Goal: Task Accomplishment & Management: Manage account settings

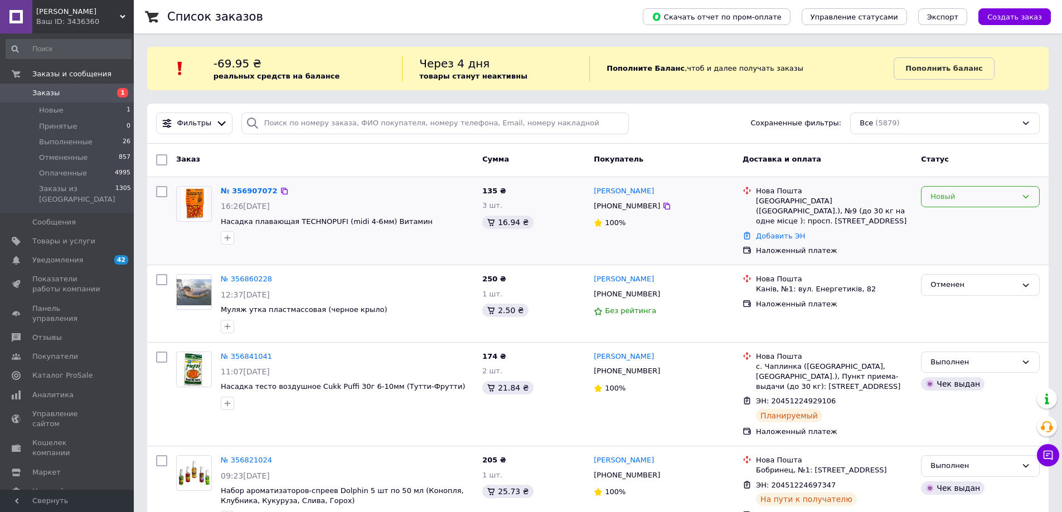
click at [1025, 199] on icon at bounding box center [1026, 196] width 9 height 9
click at [948, 222] on li "Принят" at bounding box center [981, 220] width 118 height 21
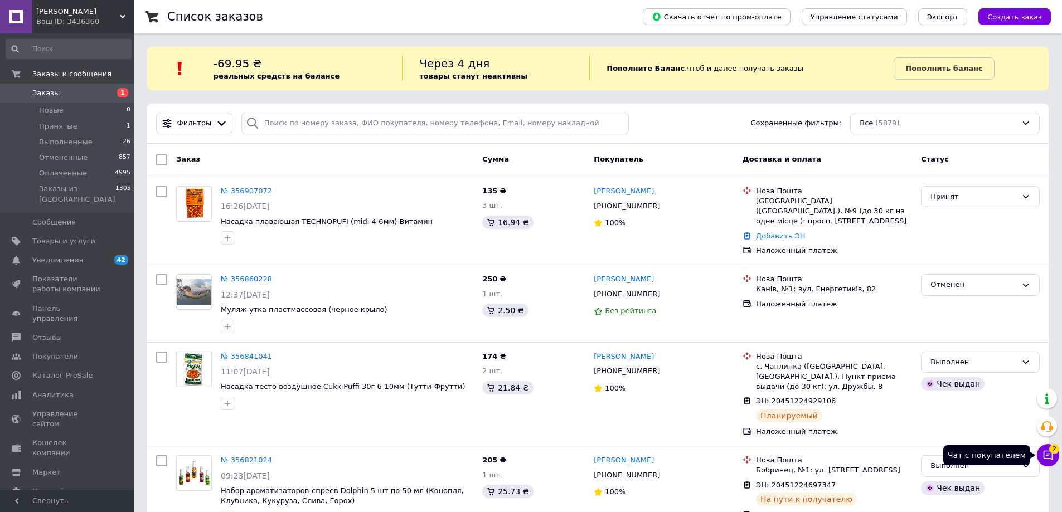
click at [1048, 456] on icon at bounding box center [1048, 455] width 9 height 9
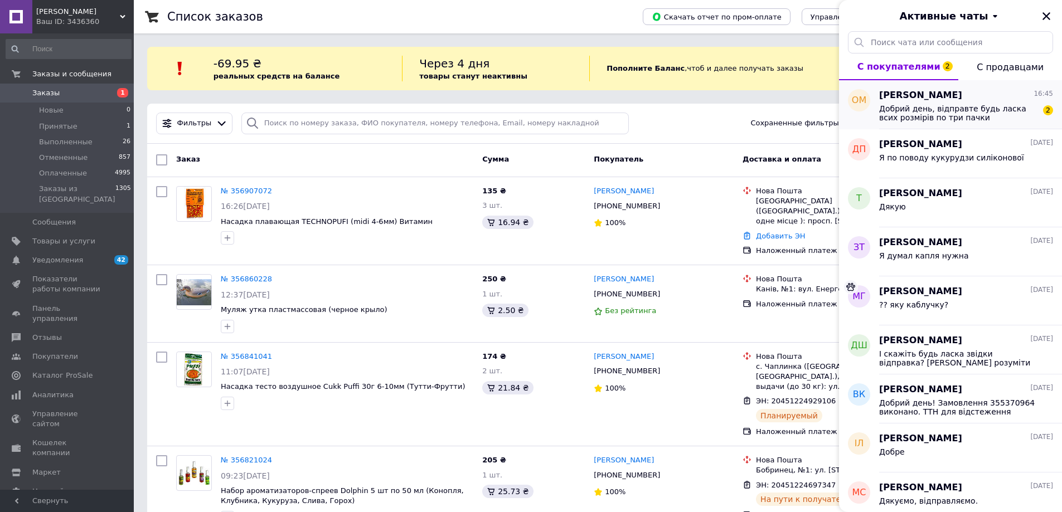
click at [940, 121] on span "Добрий день, відправте будь ласка всих розмірів по три пачки" at bounding box center [958, 113] width 158 height 18
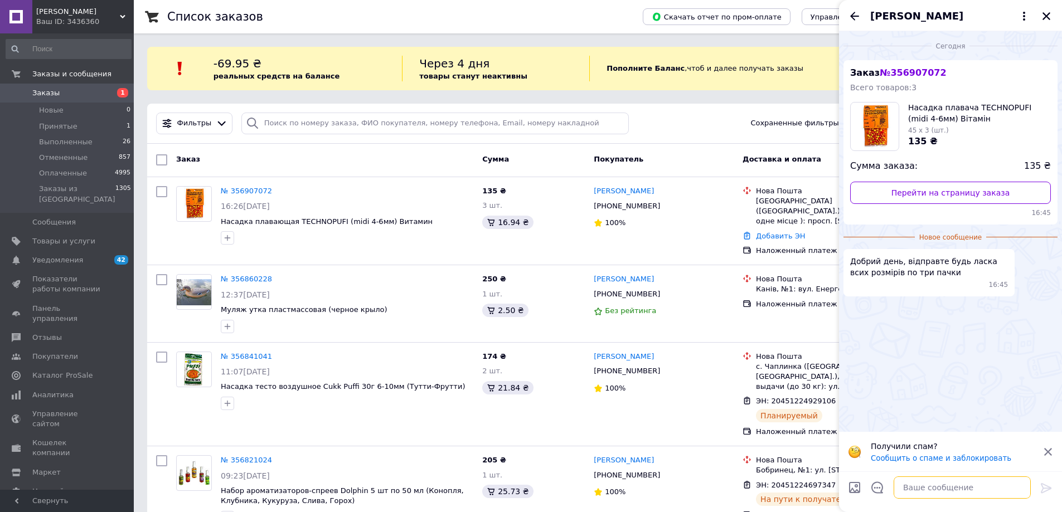
click at [917, 491] on textarea at bounding box center [962, 488] width 137 height 22
click at [933, 489] on textarea "Добрий день. [GEOGRAPHIC_DATA])" at bounding box center [951, 488] width 159 height 22
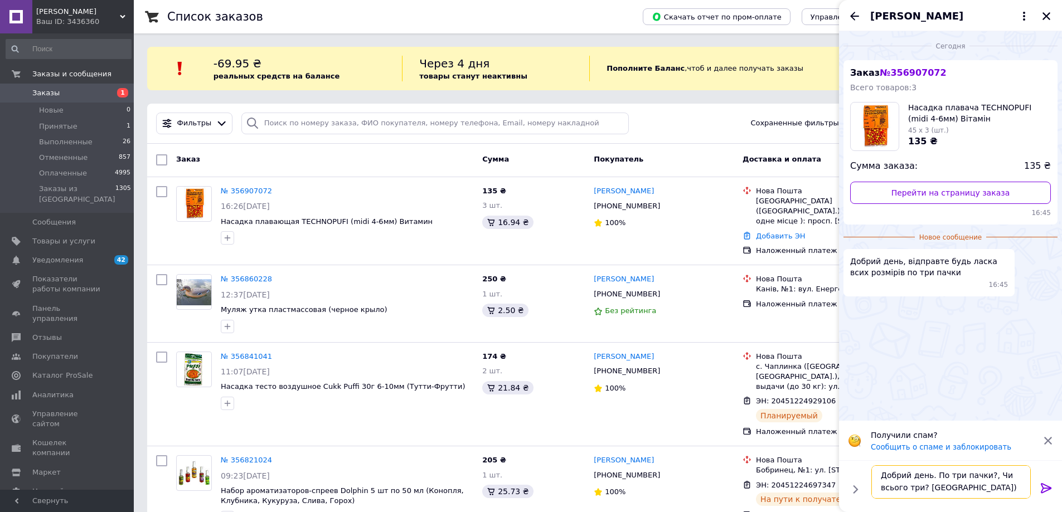
drag, startPoint x: 953, startPoint y: 487, endPoint x: 927, endPoint y: 492, distance: 26.2
click at [927, 492] on textarea "Добрий день. По три пачки?, Чи всього три? [GEOGRAPHIC_DATA])" at bounding box center [951, 482] width 159 height 33
click at [985, 476] on textarea "Добрий день. По три пачки?, Чи всього три?" at bounding box center [951, 482] width 159 height 33
type textarea "Добрий день. По три пачки? Чи всього три?"
click at [1047, 490] on icon at bounding box center [1046, 488] width 13 height 13
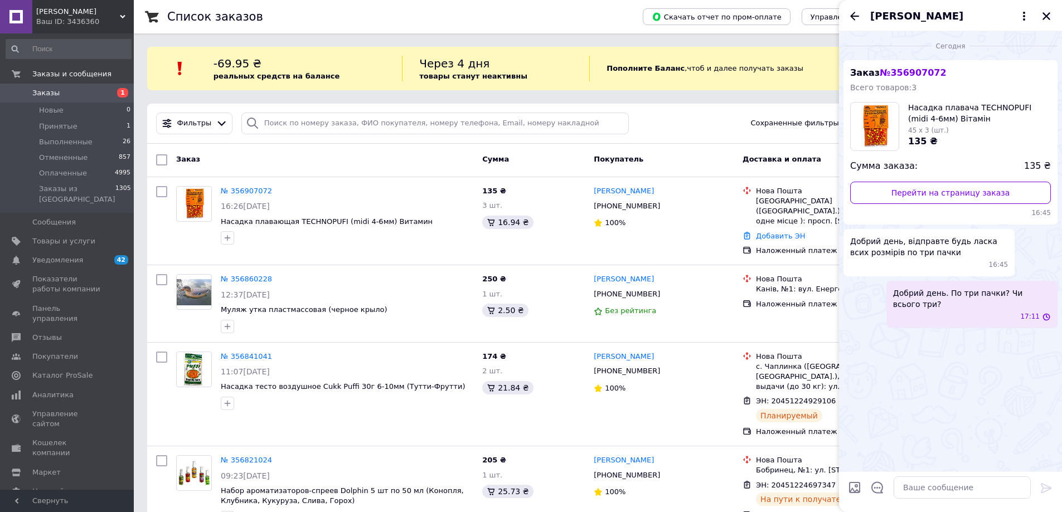
scroll to position [0, 0]
click at [1048, 17] on icon "Закрыть" at bounding box center [1047, 16] width 8 height 8
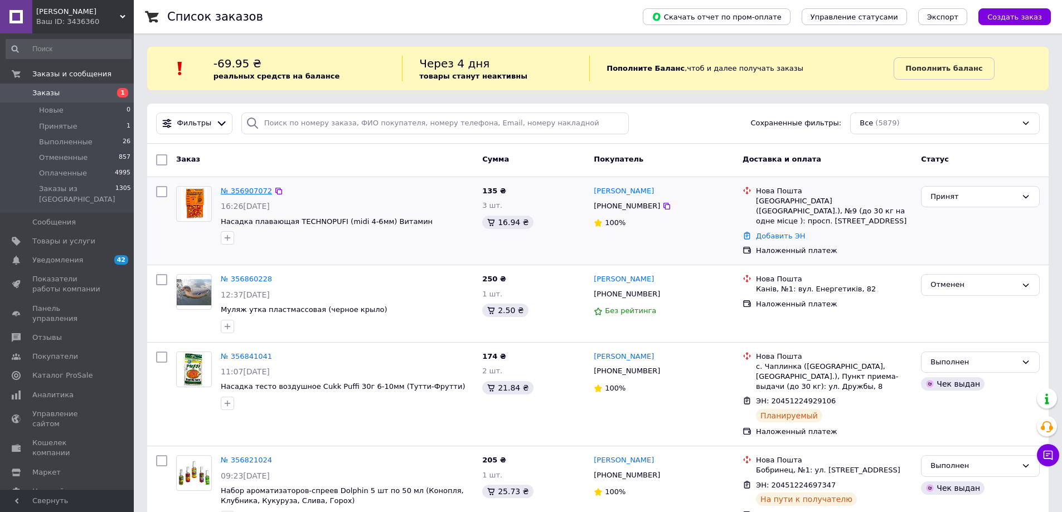
click at [241, 188] on link "№ 356907072" at bounding box center [246, 191] width 51 height 8
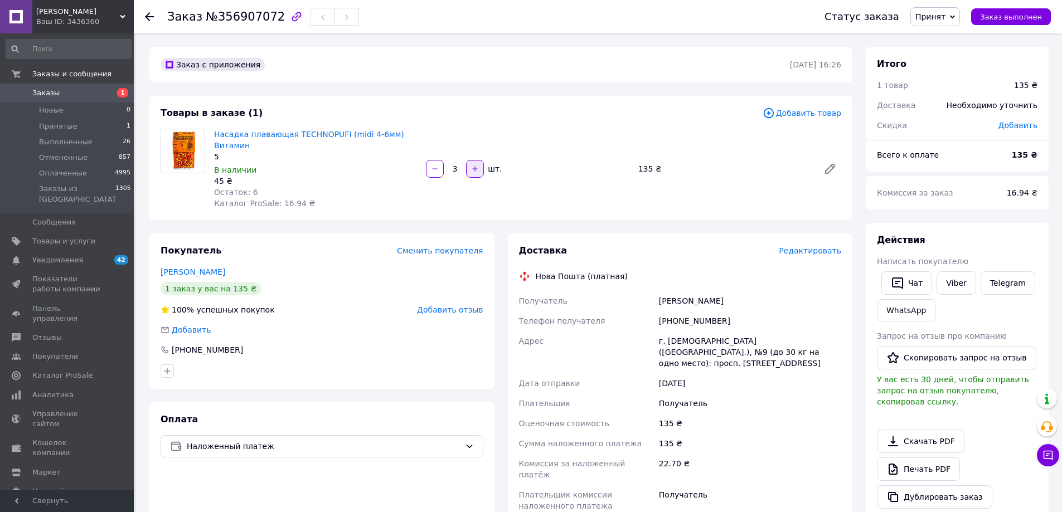
click at [477, 165] on icon "button" at bounding box center [475, 169] width 8 height 8
type input "4"
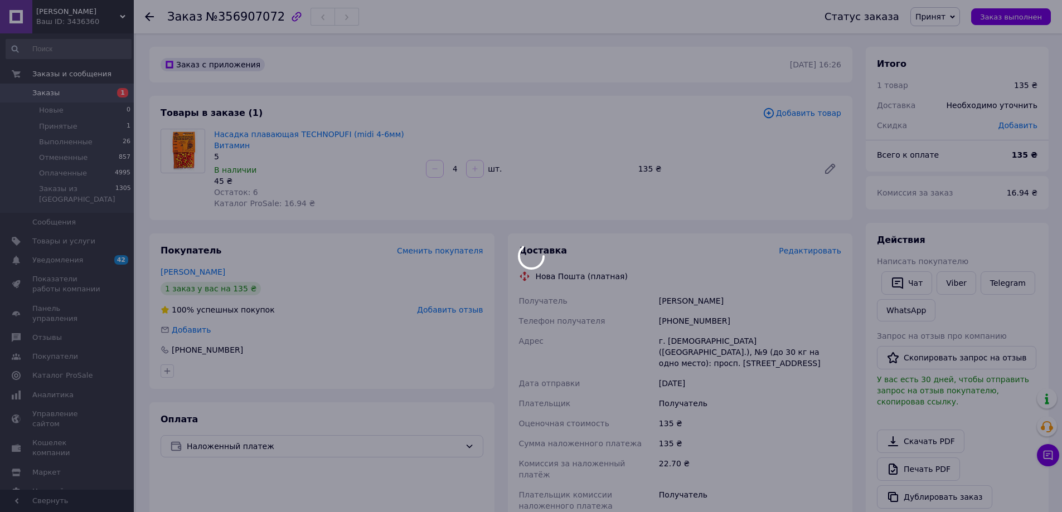
click at [477, 164] on div at bounding box center [475, 169] width 20 height 18
click at [477, 164] on div at bounding box center [531, 256] width 1062 height 512
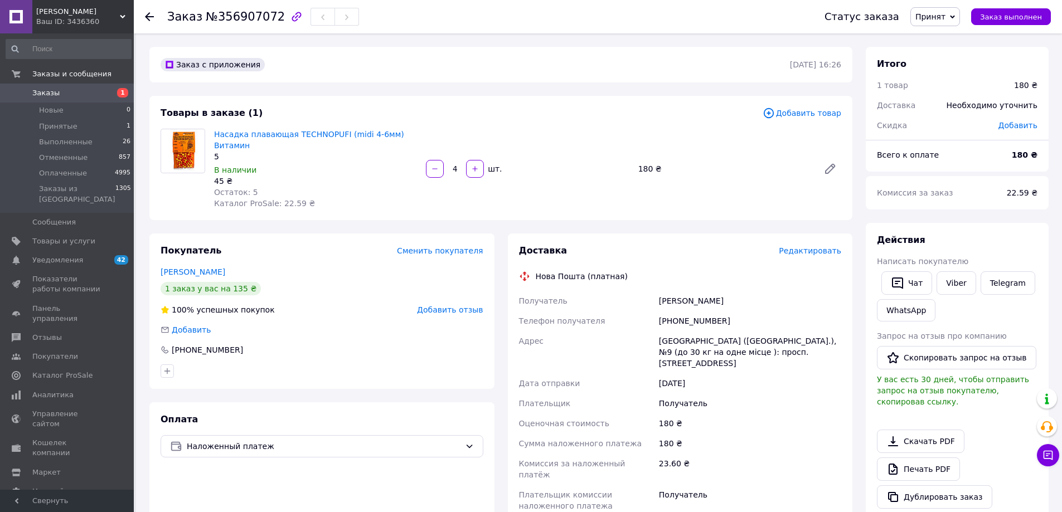
click at [817, 116] on span "Добавить товар" at bounding box center [802, 113] width 79 height 12
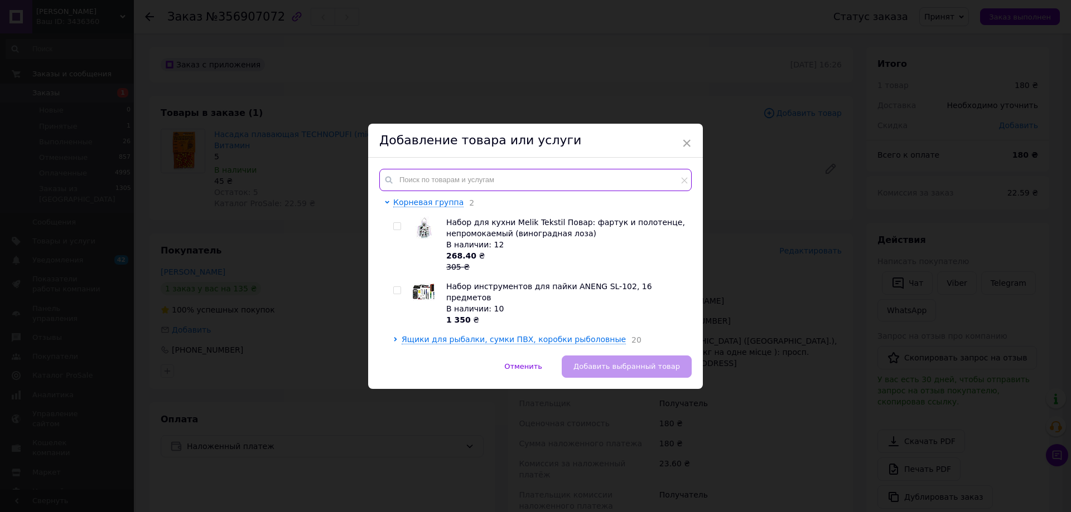
click at [462, 179] on input "text" at bounding box center [535, 180] width 312 height 22
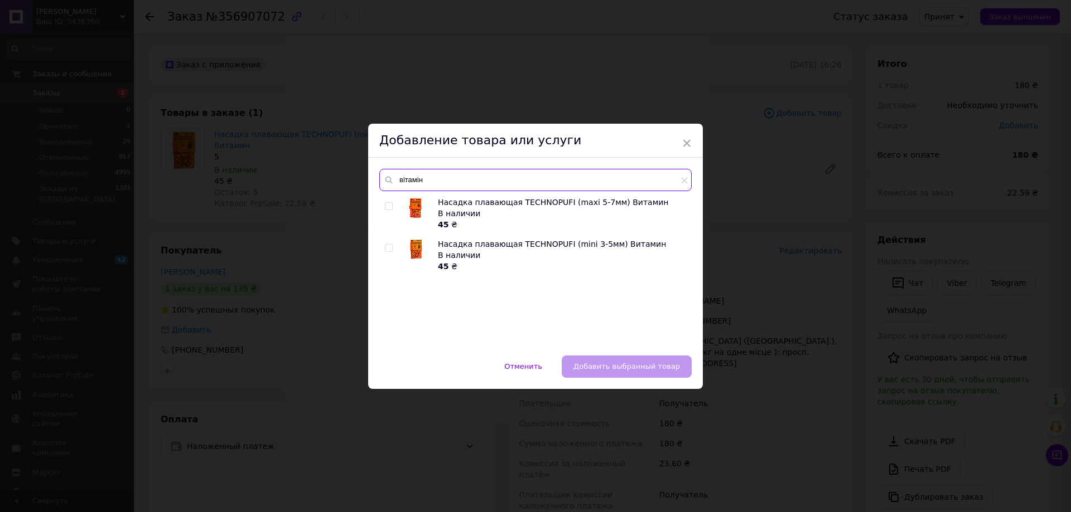
type input "вітамін"
click at [385, 209] on input "checkbox" at bounding box center [388, 206] width 7 height 7
checkbox input "true"
click at [385, 250] on input "checkbox" at bounding box center [388, 248] width 7 height 7
checkbox input "true"
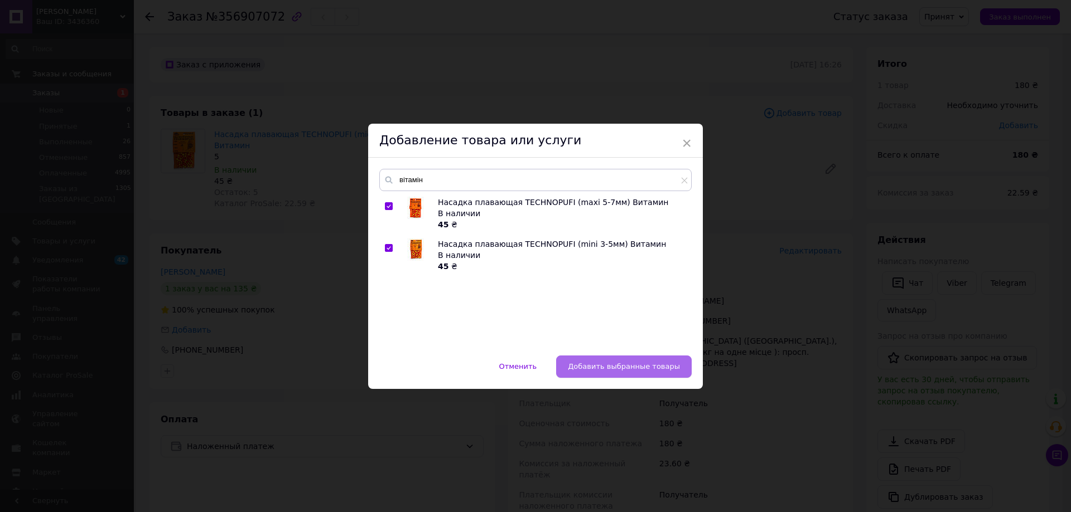
click at [628, 369] on span "Добавить выбранные товары" at bounding box center [624, 366] width 112 height 8
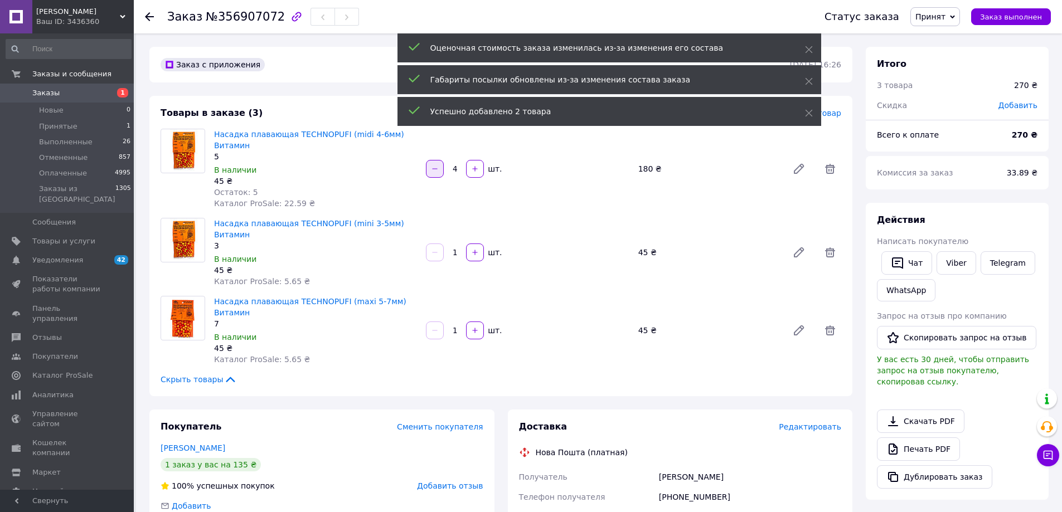
click at [433, 166] on icon "button" at bounding box center [435, 169] width 8 height 8
type input "3"
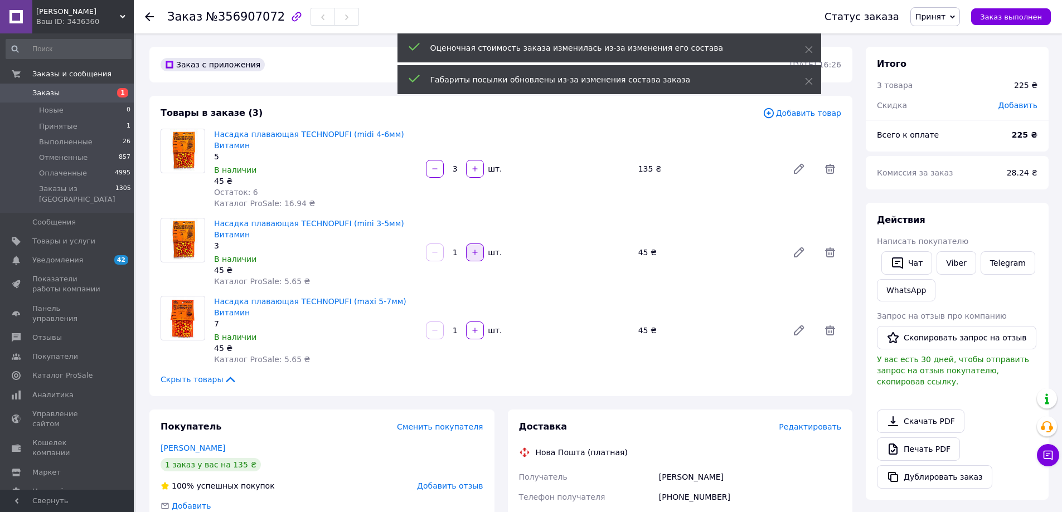
click at [476, 249] on icon "button" at bounding box center [475, 253] width 8 height 8
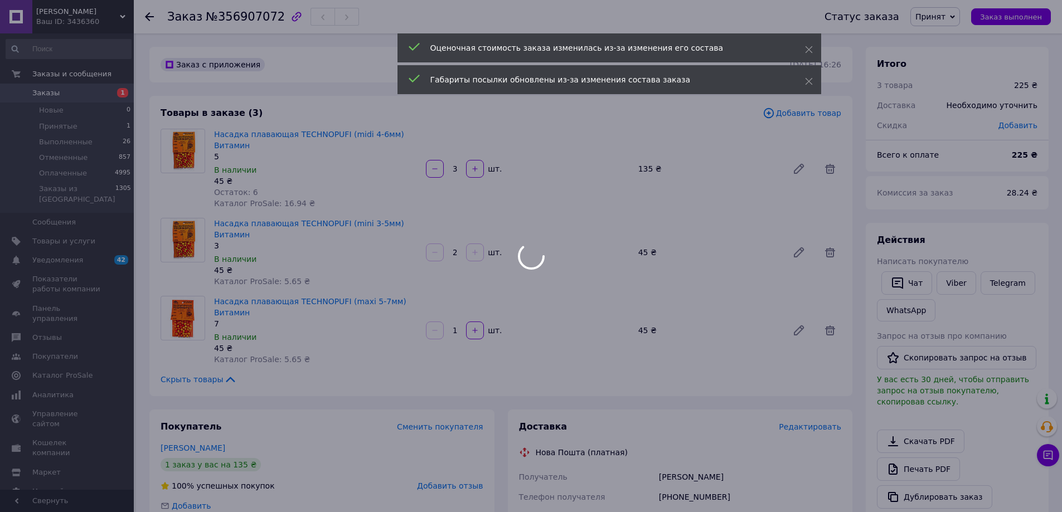
click at [476, 244] on div at bounding box center [475, 253] width 20 height 18
click at [472, 239] on div at bounding box center [531, 256] width 1062 height 512
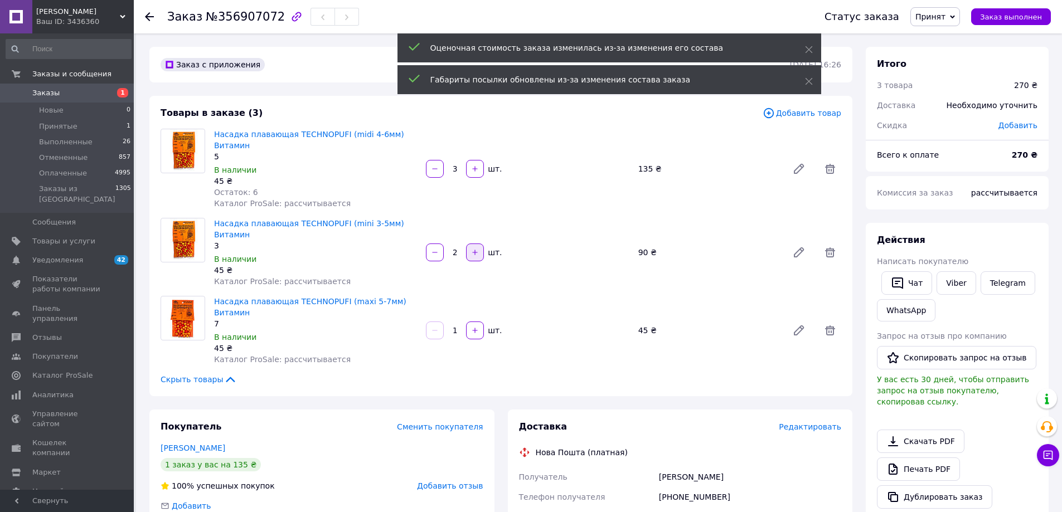
click at [476, 250] on icon "button" at bounding box center [475, 252] width 5 height 5
type input "3"
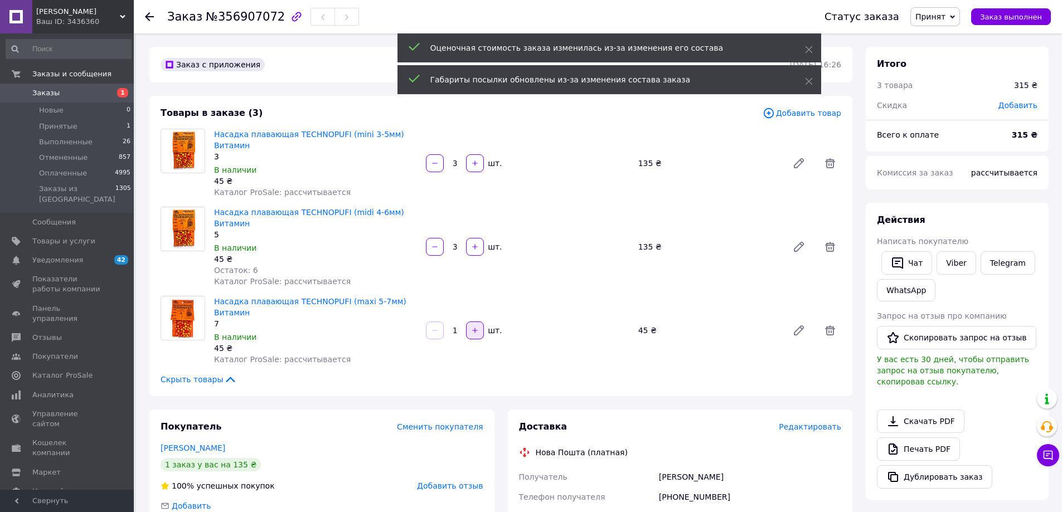
click at [474, 327] on icon "button" at bounding box center [475, 331] width 8 height 8
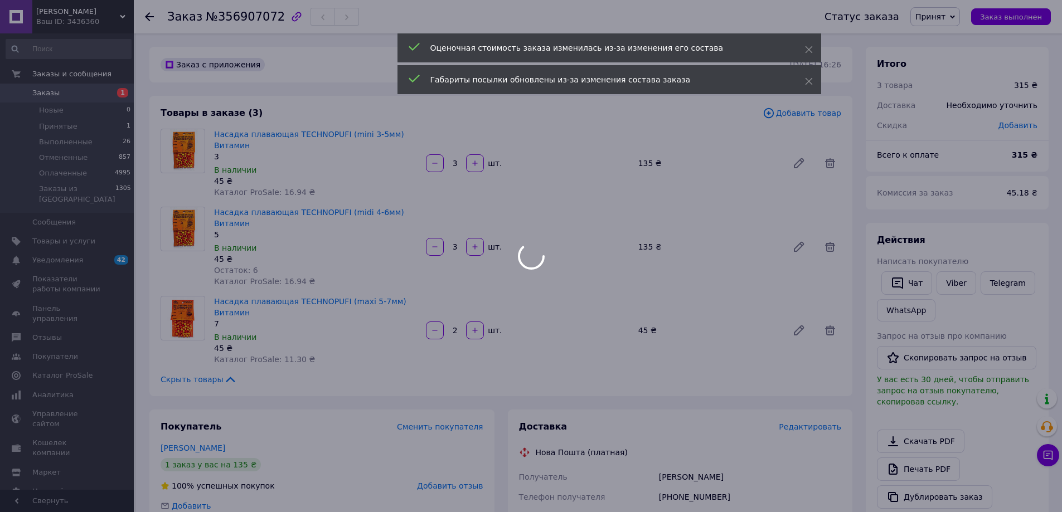
click at [474, 304] on div at bounding box center [531, 256] width 1062 height 512
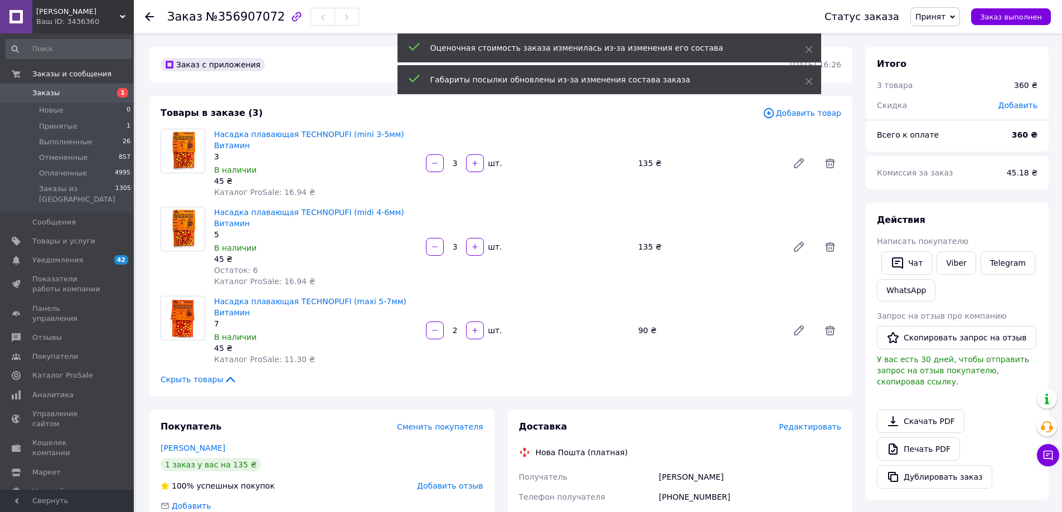
scroll to position [36, 0]
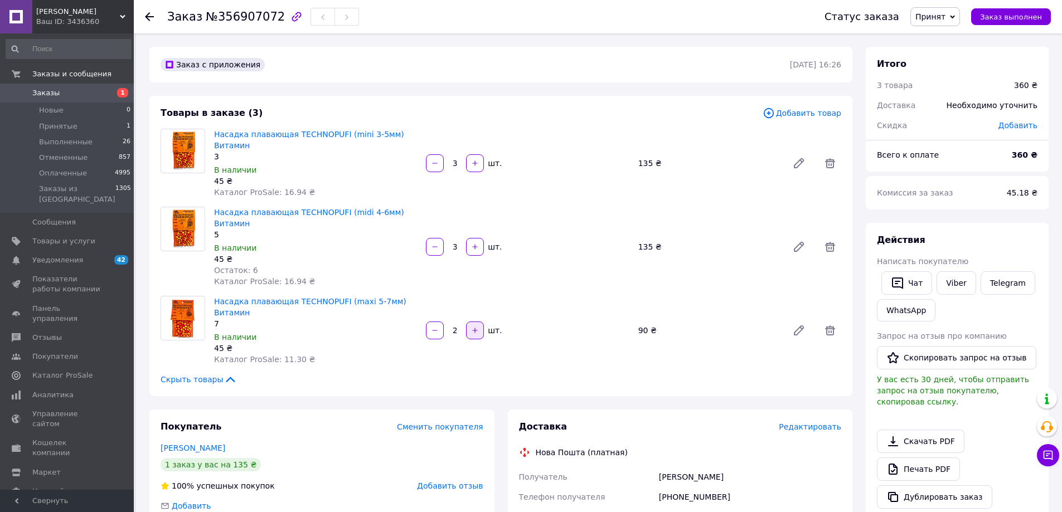
click at [476, 327] on icon "button" at bounding box center [475, 331] width 8 height 8
type input "3"
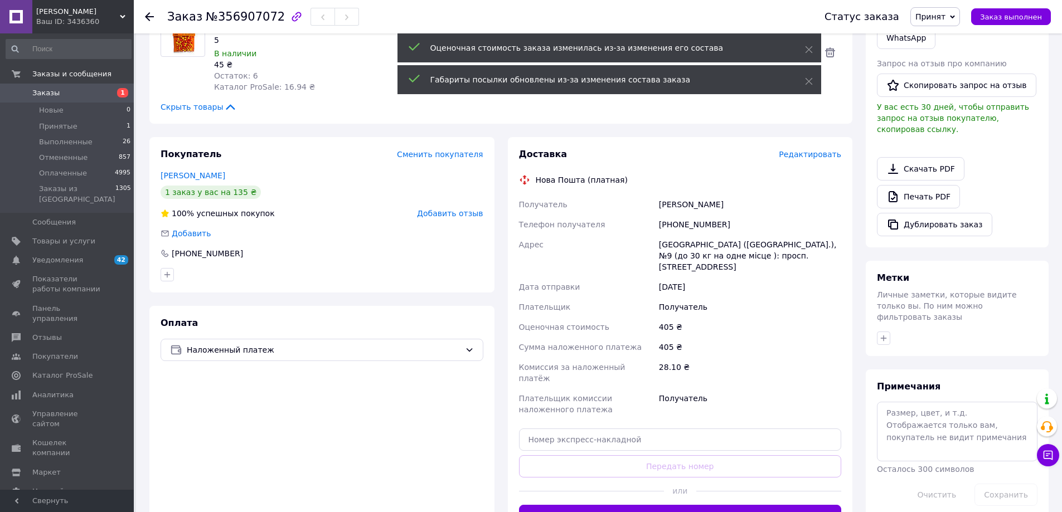
scroll to position [279, 0]
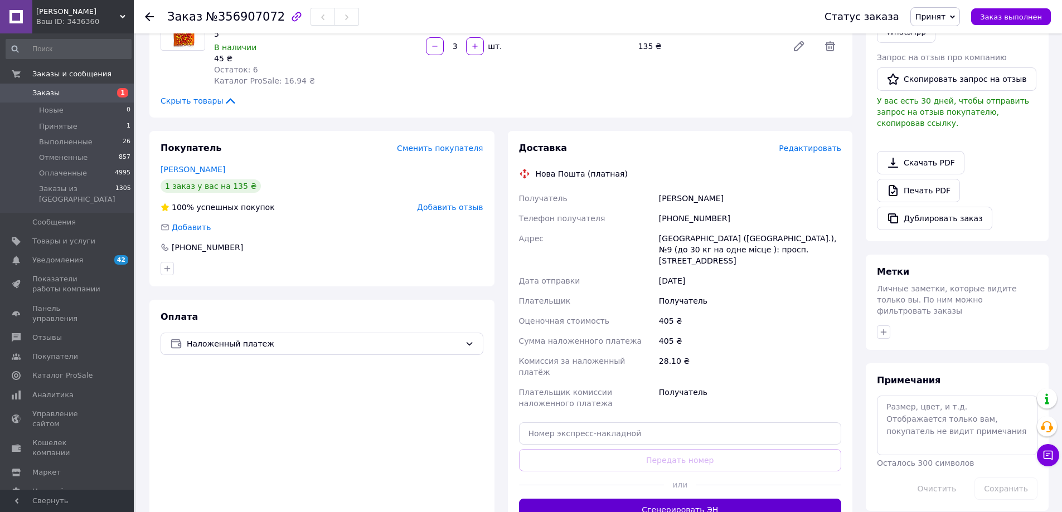
click at [731, 499] on button "Сгенерировать ЭН" at bounding box center [680, 510] width 323 height 22
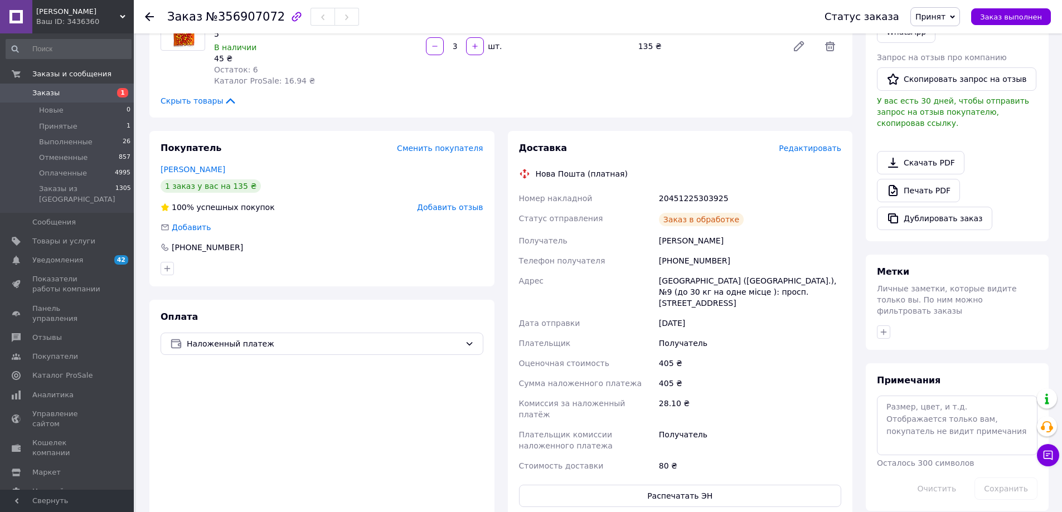
scroll to position [116, 0]
click at [690, 485] on button "Распечатать ЭН" at bounding box center [680, 496] width 323 height 22
drag, startPoint x: 1025, startPoint y: 16, endPoint x: 1003, endPoint y: 4, distance: 25.2
click at [1022, 16] on span "Заказ выполнен" at bounding box center [1011, 17] width 62 height 8
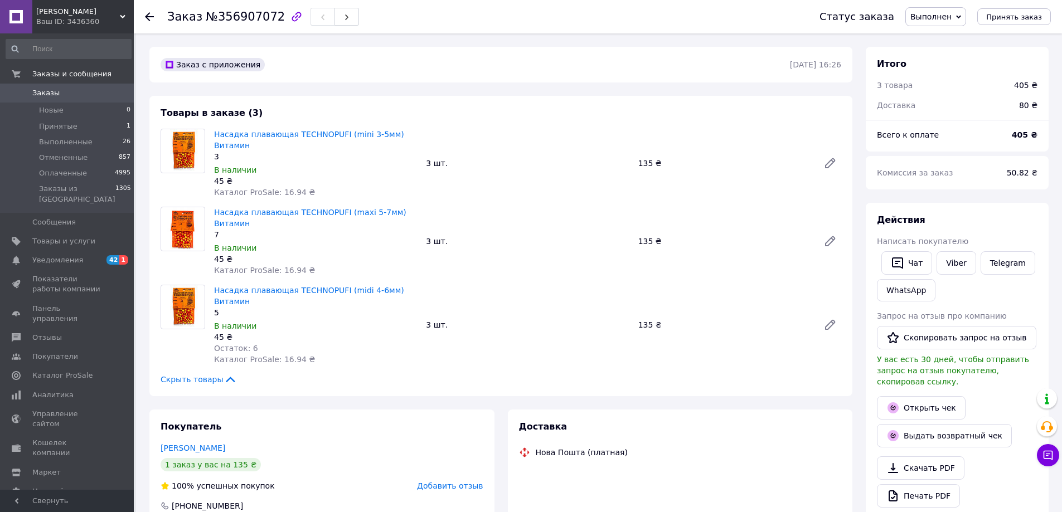
scroll to position [170, 0]
click at [926, 405] on link "Открыть чек" at bounding box center [921, 407] width 89 height 23
click at [947, 269] on link "Viber" at bounding box center [956, 262] width 39 height 23
click at [42, 109] on span "Новые" at bounding box center [51, 110] width 25 height 10
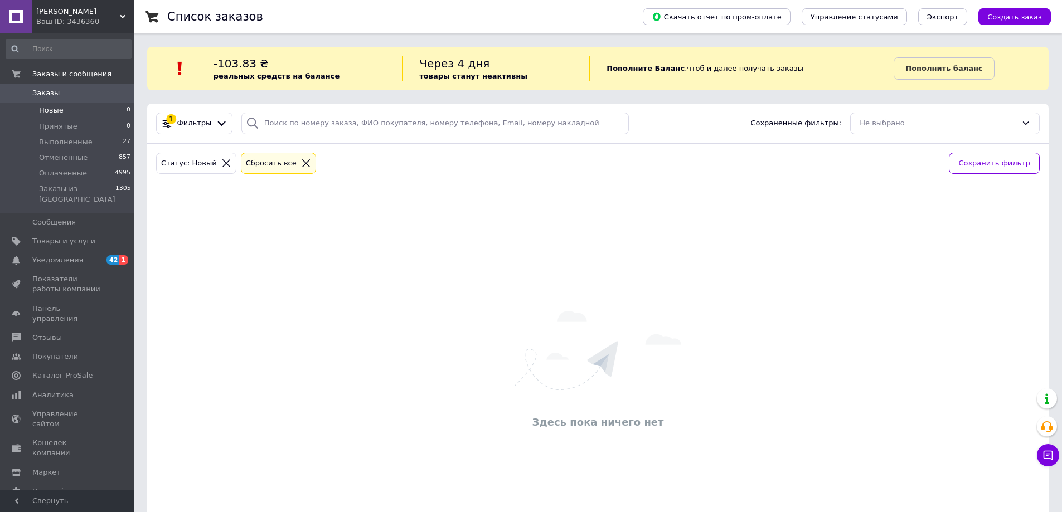
click at [47, 95] on span "Заказы" at bounding box center [45, 93] width 27 height 10
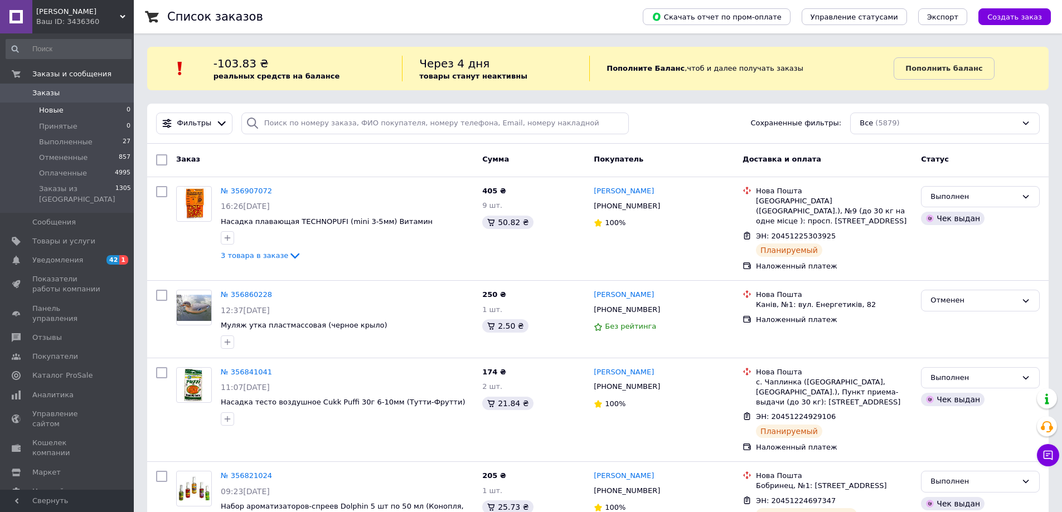
click at [50, 112] on span "Новые" at bounding box center [51, 110] width 25 height 10
